Goal: Complete application form: Complete application form

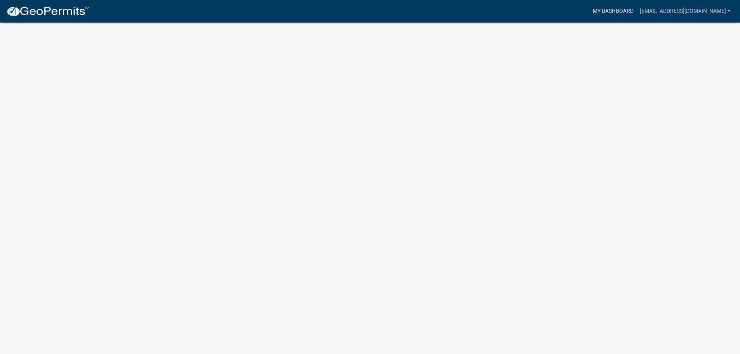
click at [603, 10] on link "My Dashboard" at bounding box center [613, 11] width 47 height 15
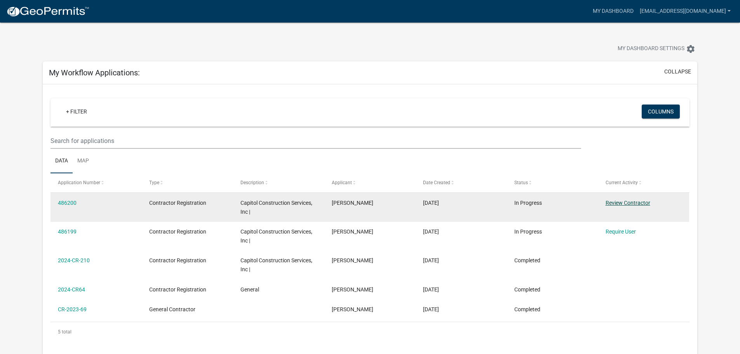
click at [632, 201] on link "Review Contractor" at bounding box center [628, 203] width 45 height 6
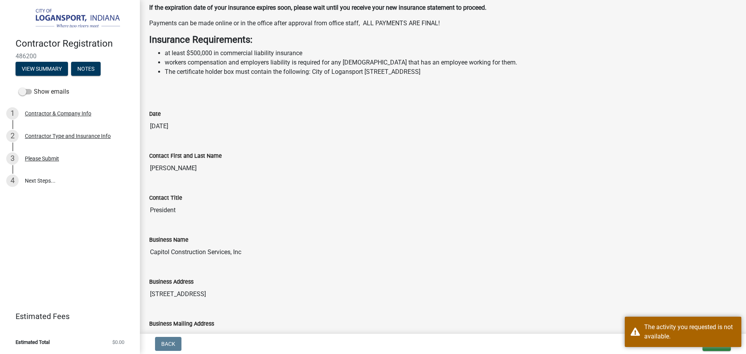
scroll to position [233, 0]
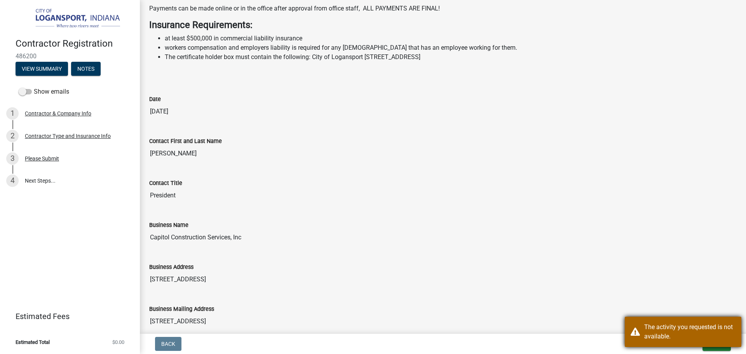
click at [689, 329] on div "The activity you requested is not available." at bounding box center [689, 331] width 91 height 19
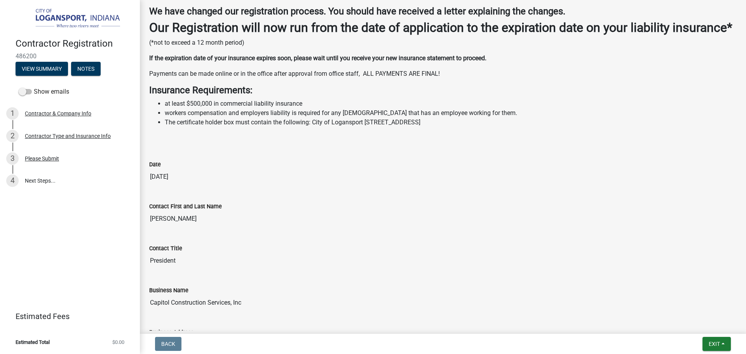
scroll to position [155, 0]
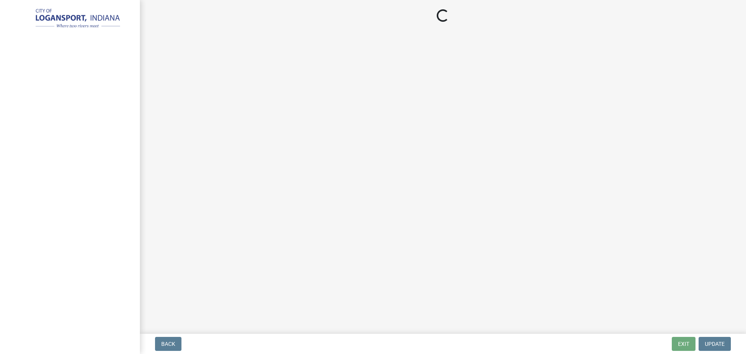
select select "IN"
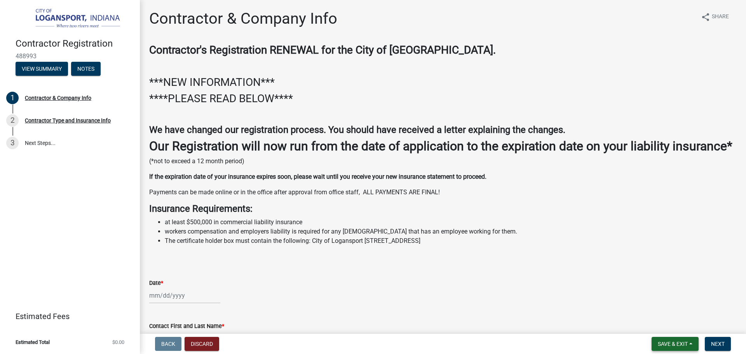
click at [668, 347] on span "Save & Exit" at bounding box center [673, 344] width 30 height 6
click at [660, 323] on button "Save & Exit" at bounding box center [667, 323] width 62 height 19
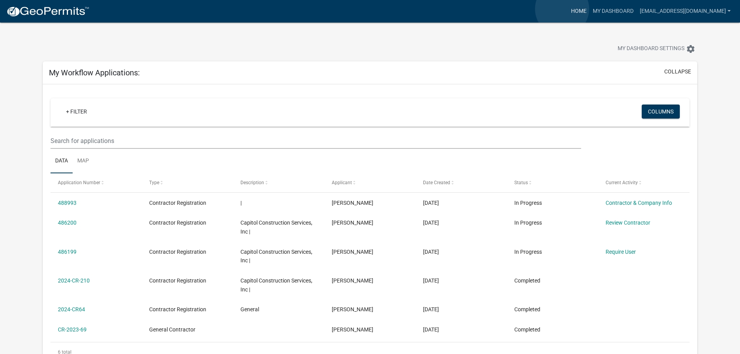
click at [568, 9] on link "Home" at bounding box center [579, 11] width 22 height 15
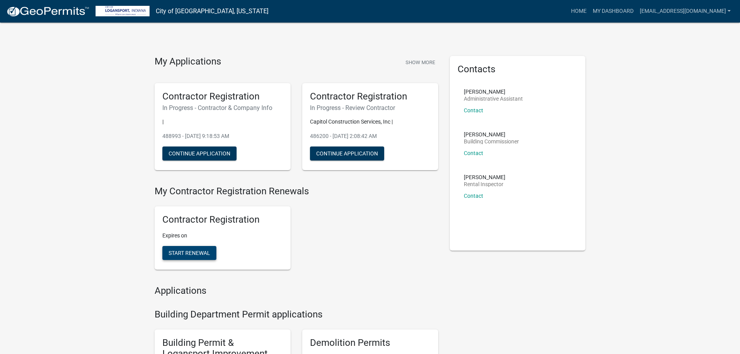
click at [188, 253] on span "Start Renewal" at bounding box center [190, 253] width 42 height 6
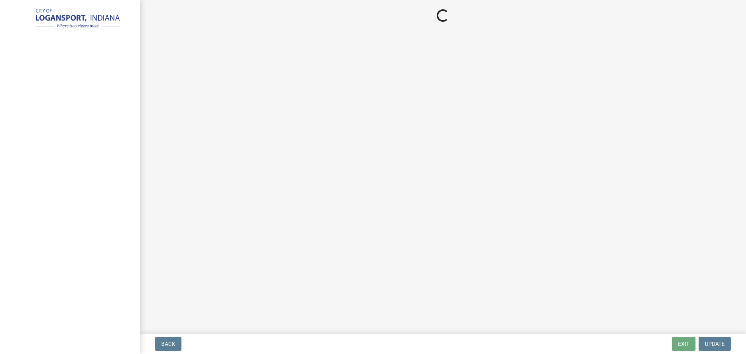
select select "IN"
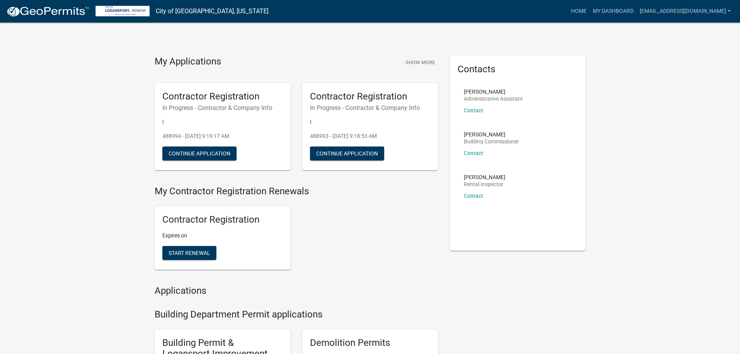
click at [194, 12] on link "City of [GEOGRAPHIC_DATA], [US_STATE]" at bounding box center [212, 11] width 113 height 13
click at [131, 14] on img at bounding box center [123, 11] width 54 height 10
click at [55, 12] on img at bounding box center [47, 12] width 83 height 12
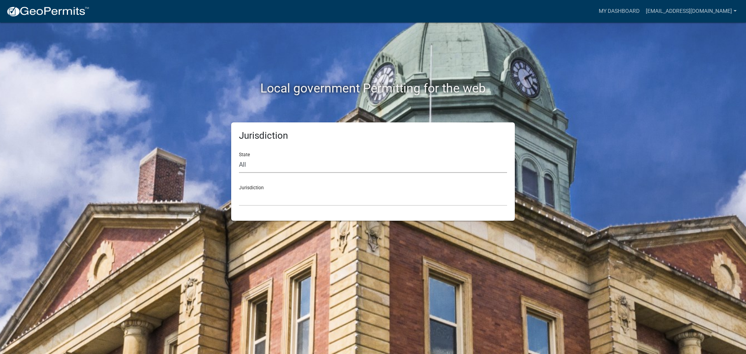
click at [275, 162] on select "All Colorado Georgia Indiana Iowa Kansas Minnesota Ohio South Carolina Wisconsin" at bounding box center [373, 165] width 268 height 16
select select "[US_STATE]"
click at [239, 157] on select "All Colorado Georgia Indiana Iowa Kansas Minnesota Ohio South Carolina Wisconsin" at bounding box center [373, 165] width 268 height 16
click at [264, 189] on div "Jurisdiction City of Charlestown, Indiana City of Jeffersonville, Indiana City …" at bounding box center [373, 192] width 268 height 27
click at [263, 197] on select "City of Charlestown, Indiana City of Jeffersonville, Indiana City of Logansport…" at bounding box center [373, 198] width 268 height 16
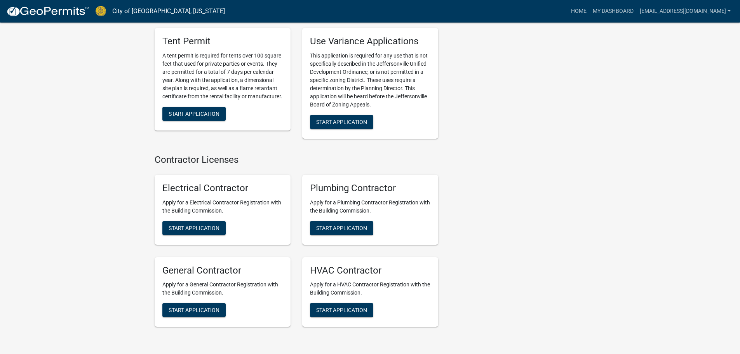
scroll to position [1583, 0]
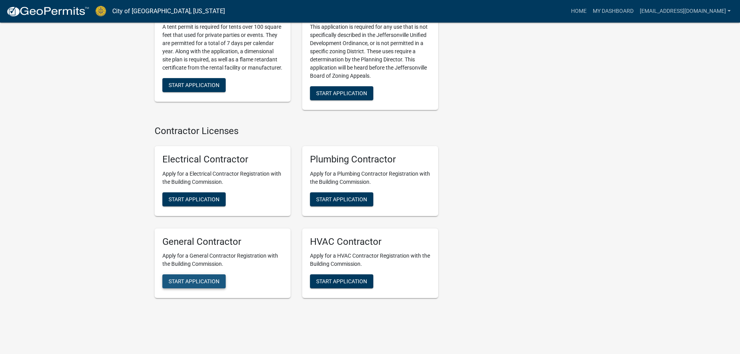
click at [206, 278] on span "Start Application" at bounding box center [194, 281] width 51 height 6
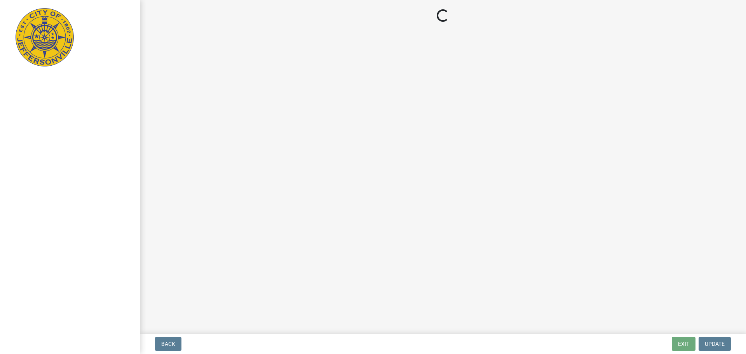
select select "IN"
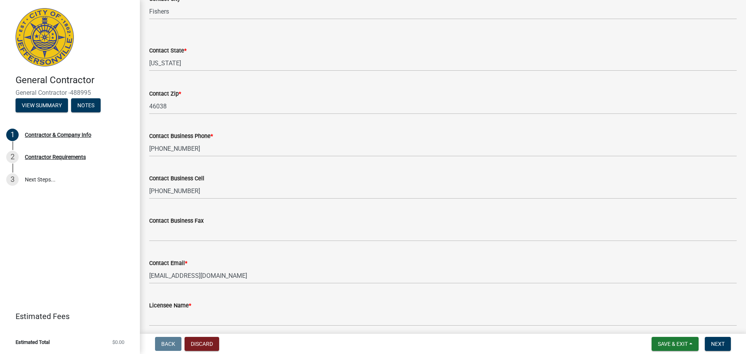
scroll to position [304, 0]
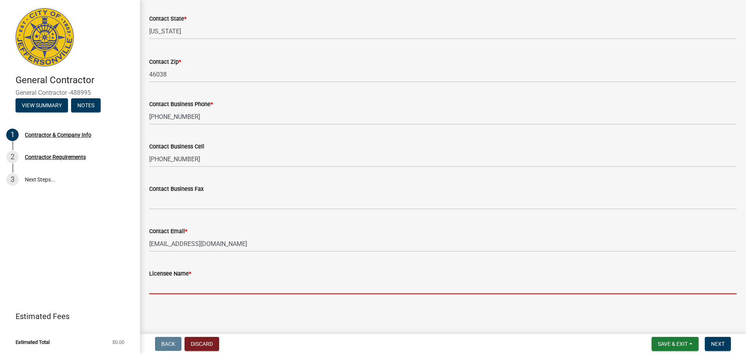
click at [177, 293] on input "Licensee Name *" at bounding box center [442, 286] width 587 height 16
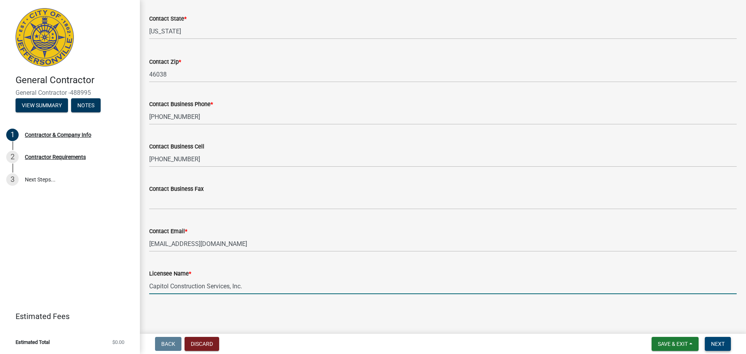
type input "Capitol Construction Services, Inc."
click at [716, 338] on button "Next" at bounding box center [718, 344] width 26 height 14
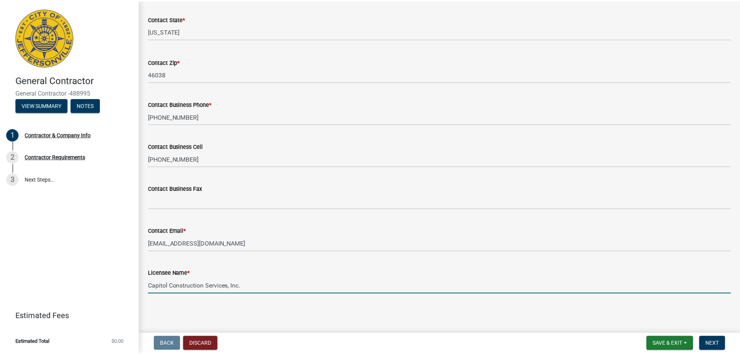
scroll to position [0, 0]
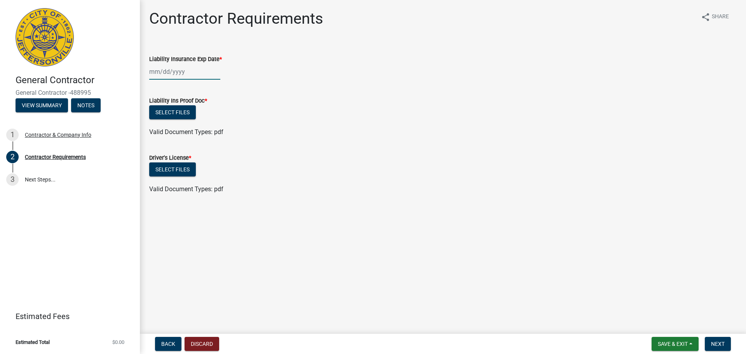
click at [175, 70] on div at bounding box center [184, 72] width 71 height 16
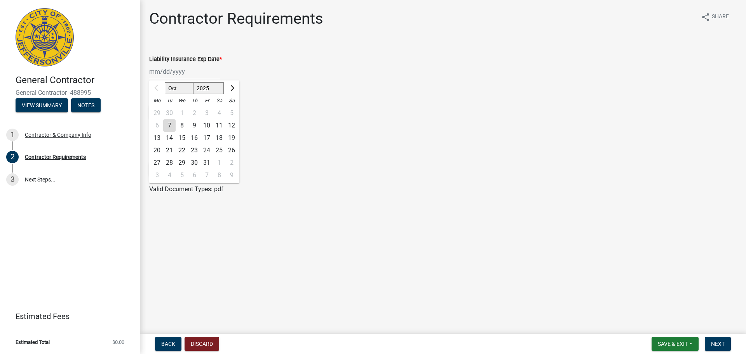
click at [216, 87] on select "2025 2026 2027 2028 2029 2030 2031 2032 2033 2034 2035 2036 2037 2038 2039 2040…" at bounding box center [208, 88] width 31 height 12
select select "2026"
click at [193, 82] on select "2025 2026 2027 2028 2029 2030 2031 2032 2033 2034 2035 2036 2037 2038 2039 2040…" at bounding box center [208, 88] width 31 height 12
click at [193, 110] on div "1" at bounding box center [194, 113] width 12 height 12
type input "10/01/2026"
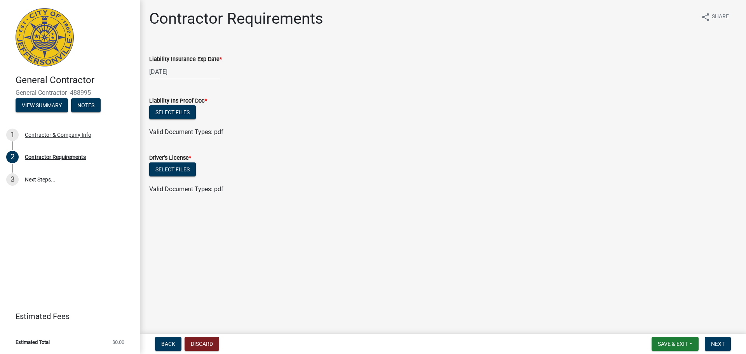
click at [713, 178] on div "Select files" at bounding box center [442, 170] width 587 height 16
click at [176, 106] on button "Select files" at bounding box center [172, 112] width 47 height 14
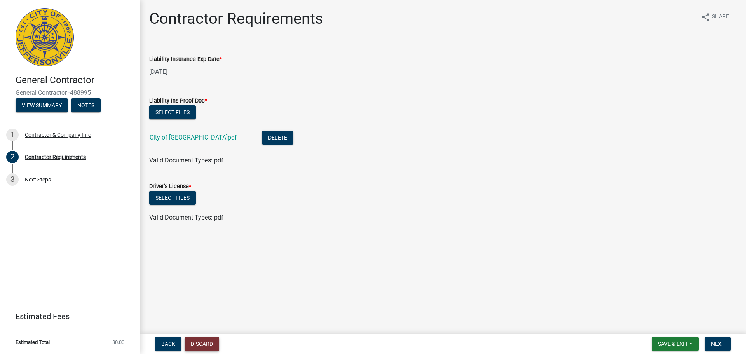
click at [197, 344] on button "Discard" at bounding box center [202, 344] width 35 height 14
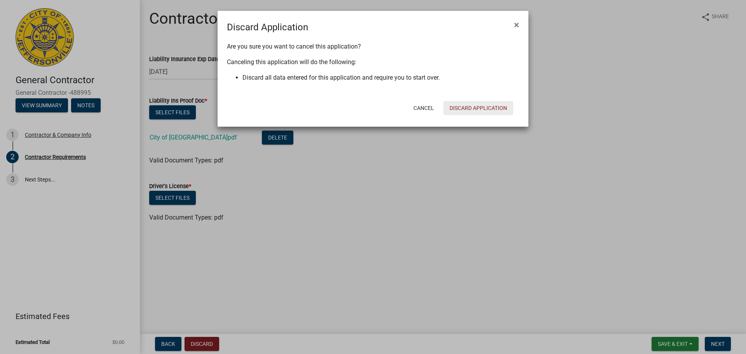
click at [484, 107] on button "Discard Application" at bounding box center [478, 108] width 70 height 14
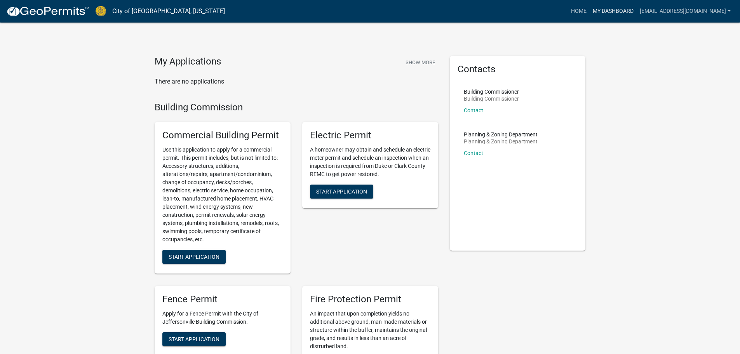
click at [610, 10] on link "My Dashboard" at bounding box center [613, 11] width 47 height 15
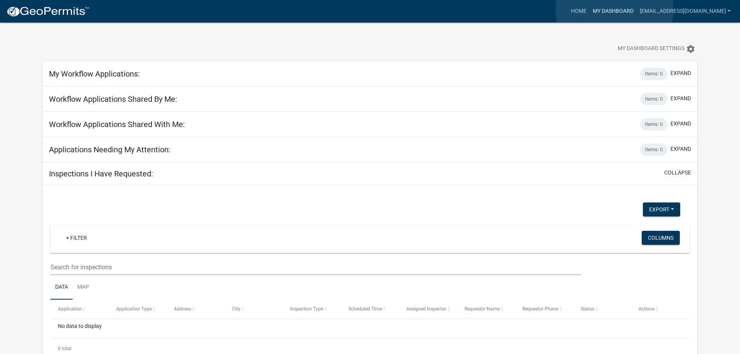
click at [615, 9] on link "My Dashboard" at bounding box center [613, 11] width 47 height 15
click at [568, 12] on link "Home" at bounding box center [579, 11] width 22 height 15
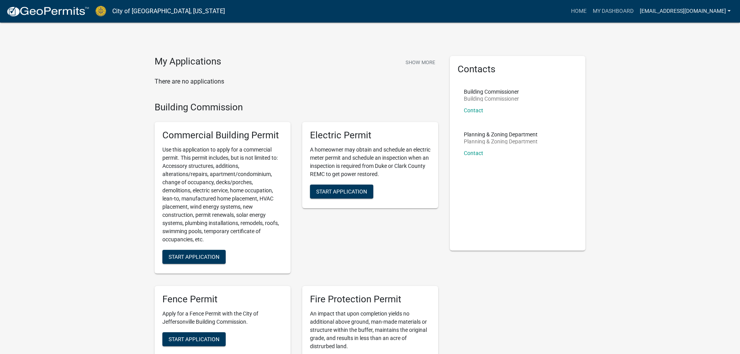
click at [690, 12] on link "[EMAIL_ADDRESS][DOMAIN_NAME]" at bounding box center [685, 11] width 97 height 15
click at [683, 31] on link "Account" at bounding box center [700, 32] width 66 height 19
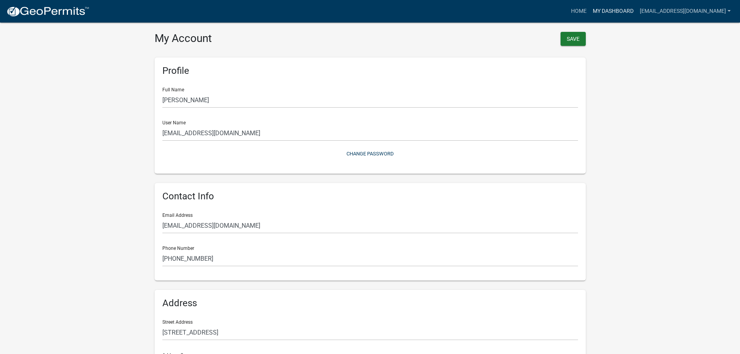
click at [597, 11] on link "My Dashboard" at bounding box center [613, 11] width 47 height 15
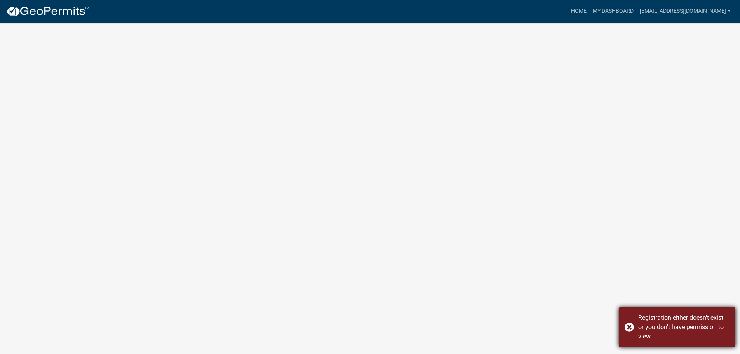
click at [698, 329] on div "Registration either doesn't exist or you don't have permission to view." at bounding box center [683, 327] width 91 height 28
